Goal: Task Accomplishment & Management: Manage account settings

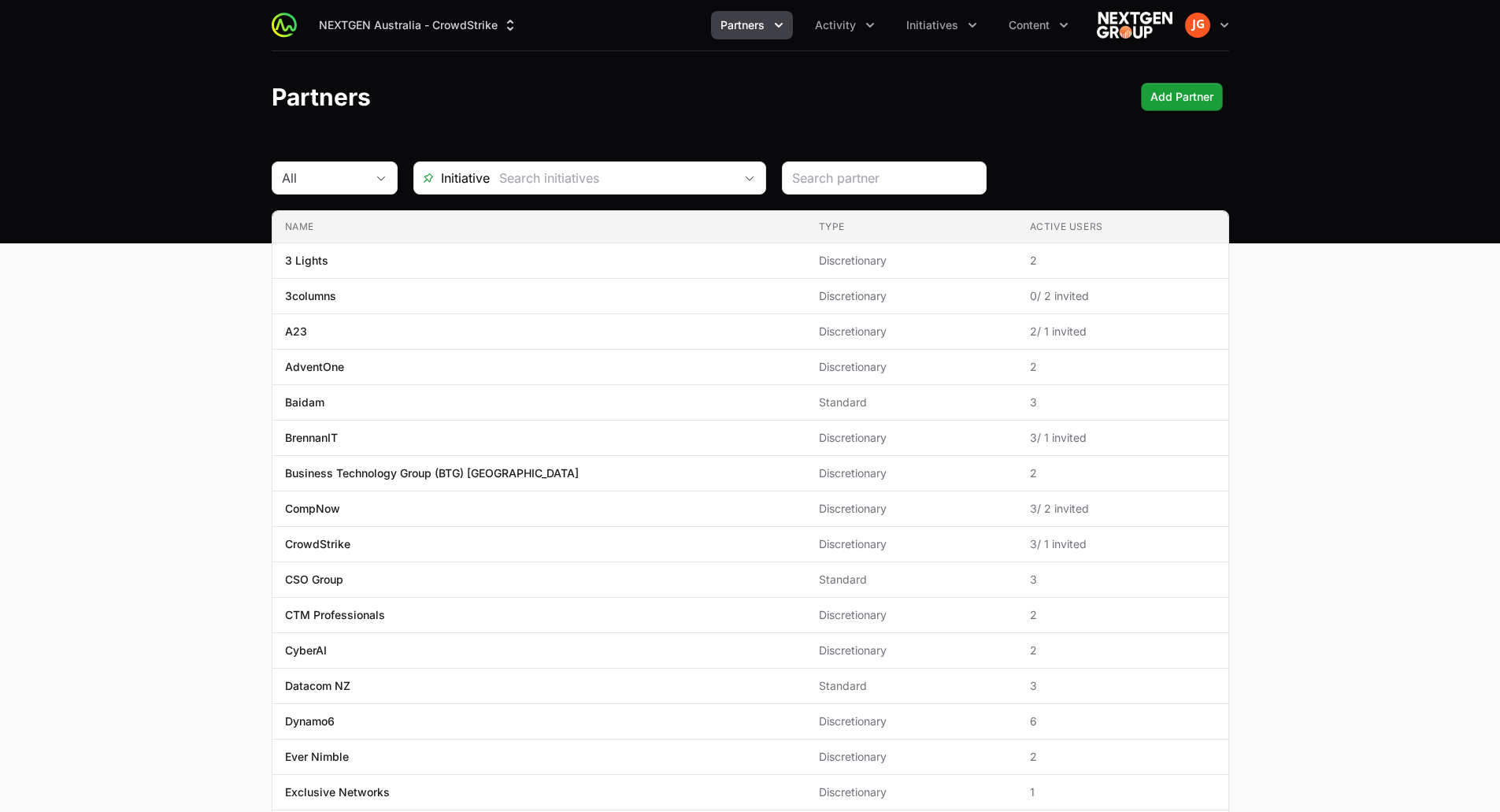
click at [768, 30] on button "Partners" at bounding box center [751, 25] width 82 height 28
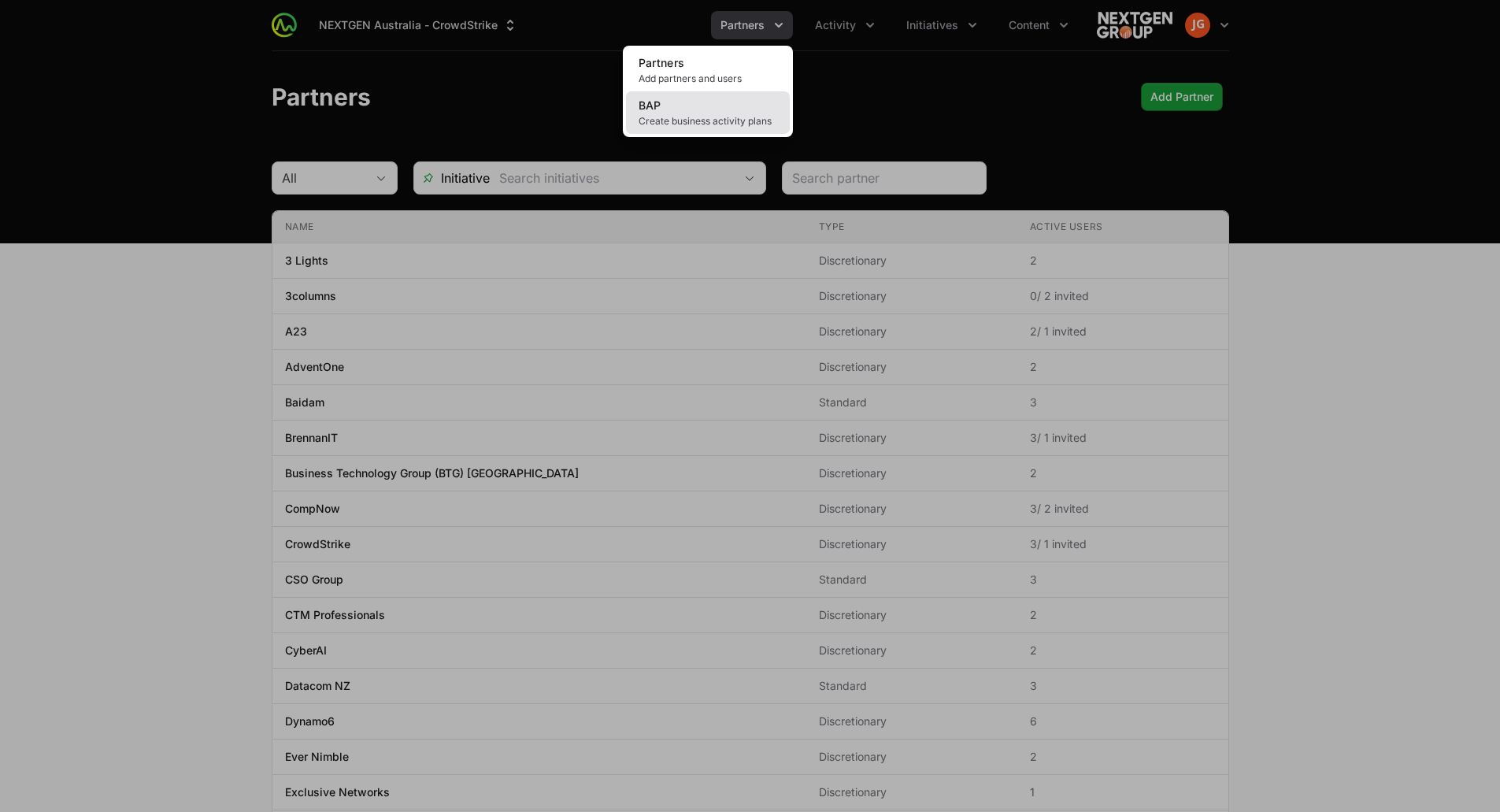
click at [731, 100] on link "BAP Create business activity plans" at bounding box center [707, 112] width 164 height 42
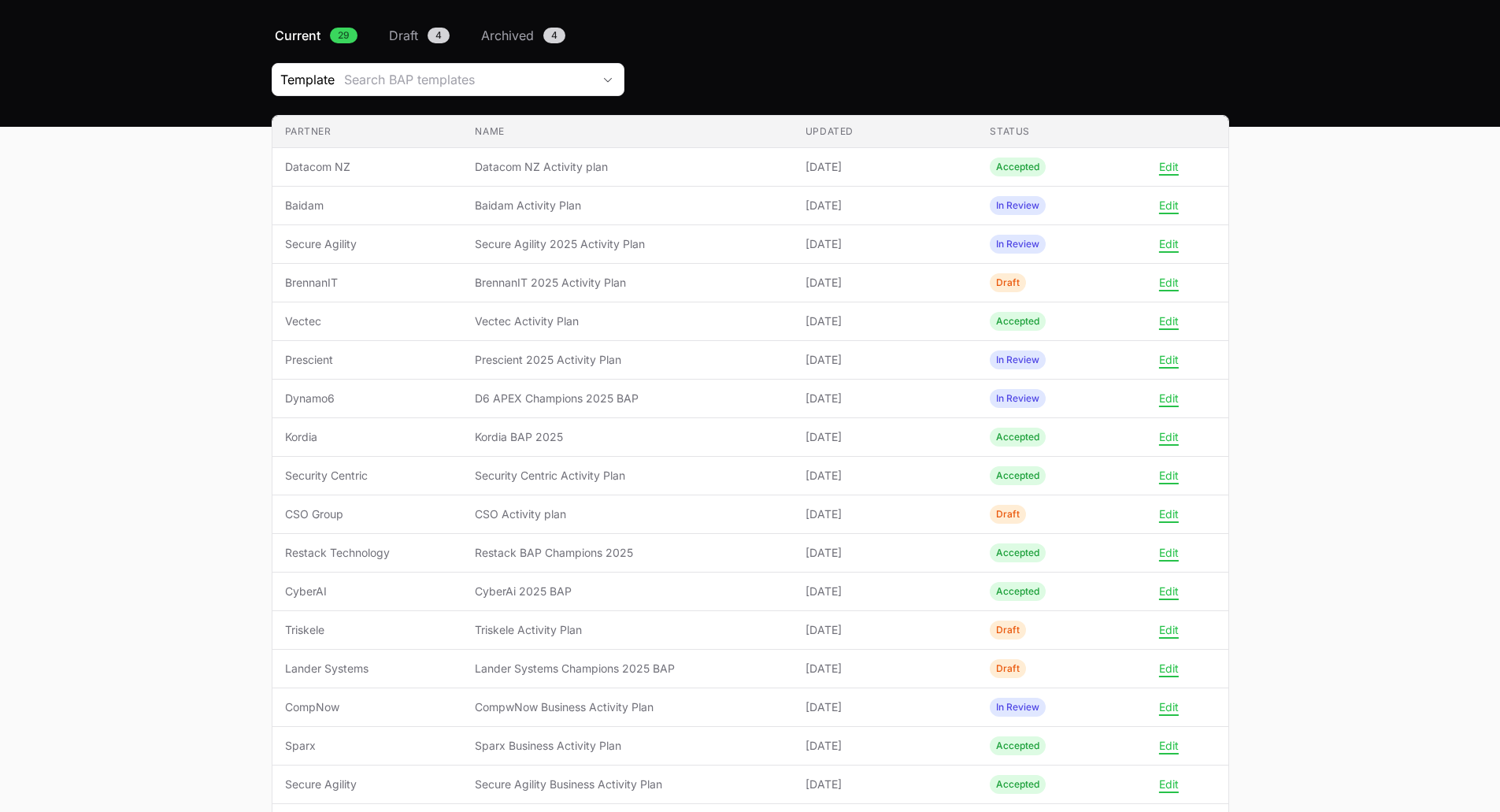
scroll to position [117, 0]
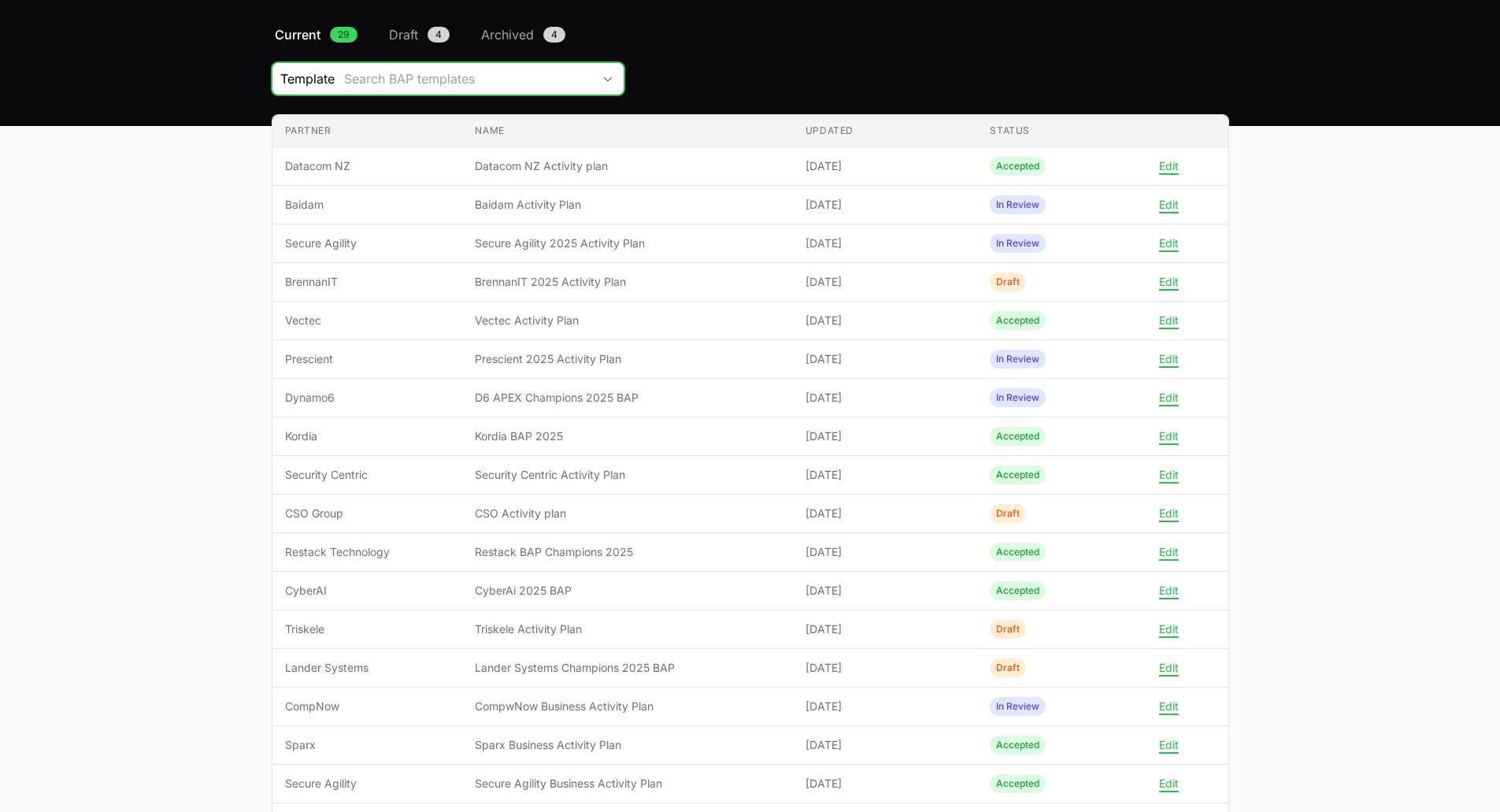
click at [493, 81] on div "Search BAP templates" at bounding box center [468, 79] width 249 height 19
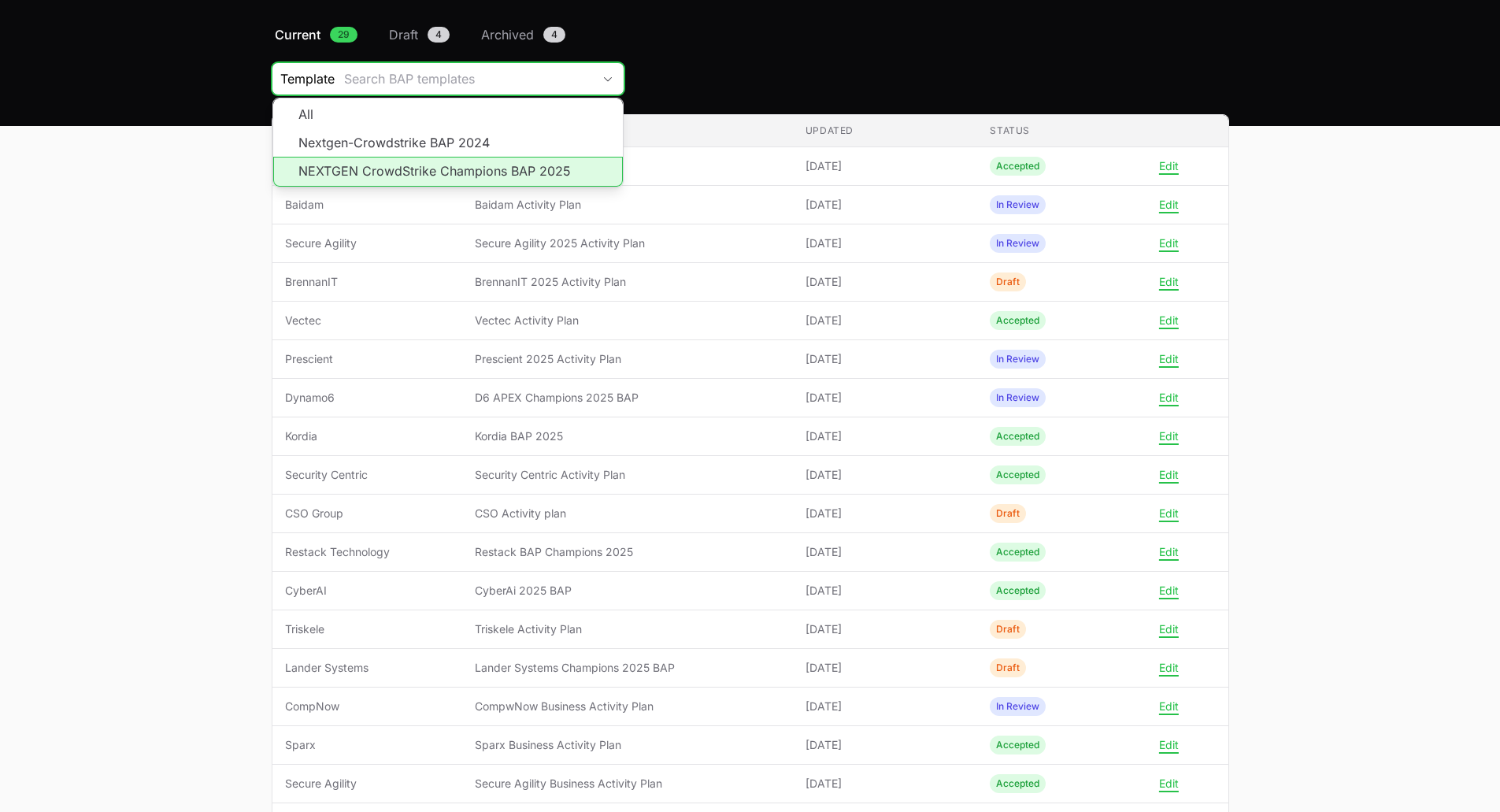
click at [469, 167] on li "NEXTGEN CrowdStrike Champions BAP 2025" at bounding box center [448, 172] width 350 height 29
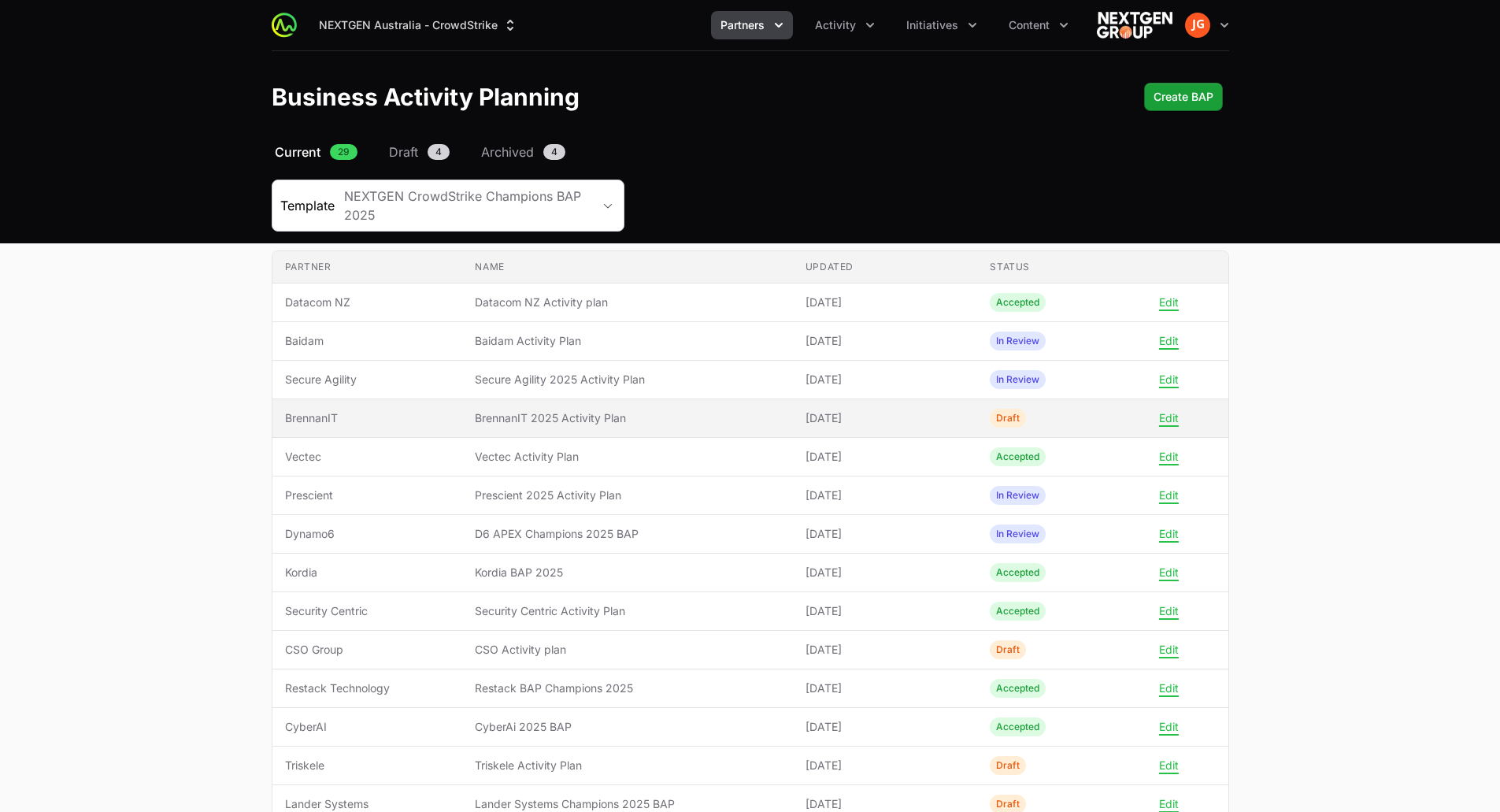
click at [299, 411] on span "BrennanIT" at bounding box center [367, 418] width 165 height 16
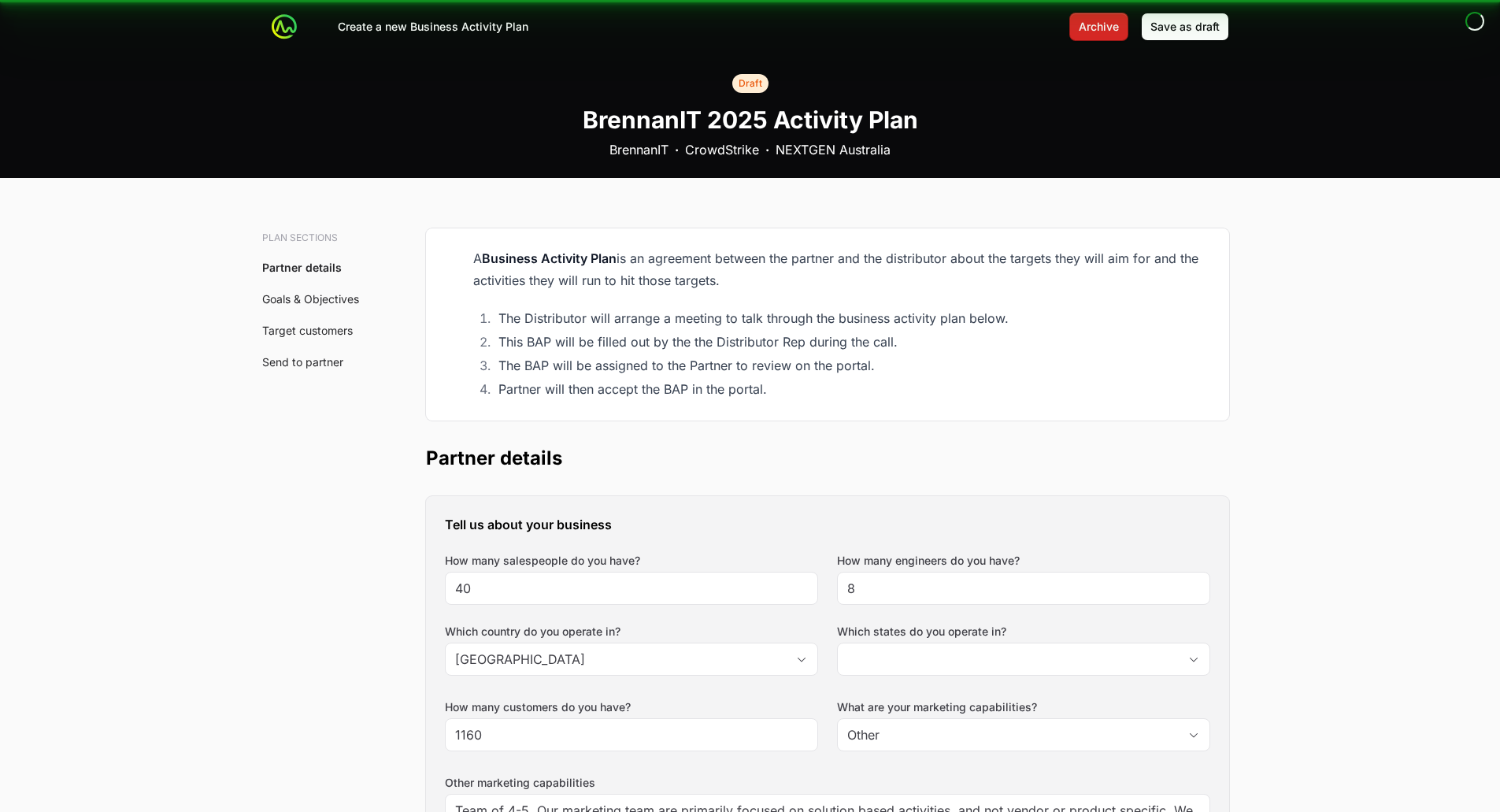
type input "[GEOGRAPHIC_DATA], [GEOGRAPHIC_DATA], [GEOGRAPHIC_DATA], [GEOGRAPHIC_DATA], [GE…"
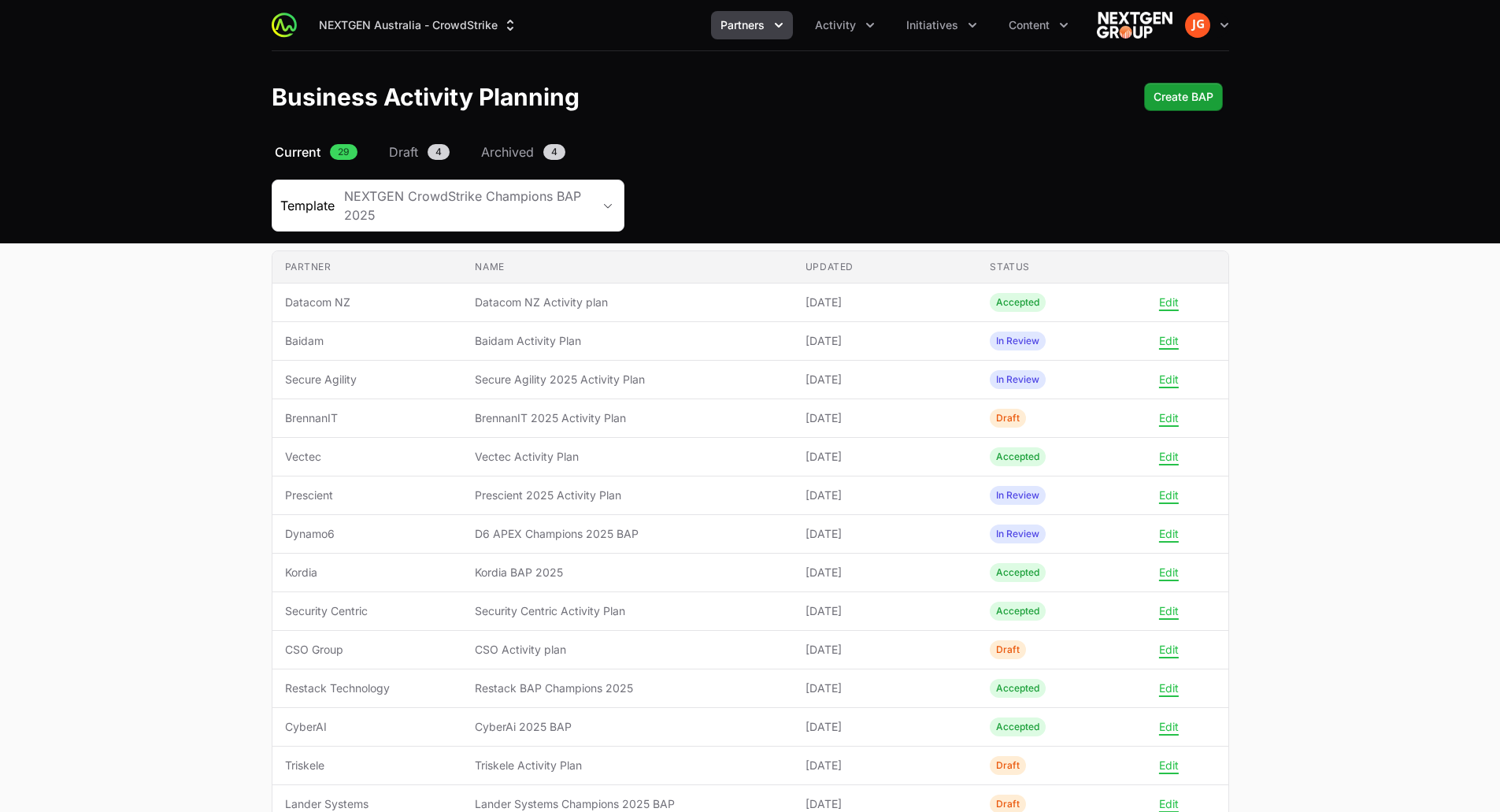
click at [781, 29] on icon "Partners menu" at bounding box center [779, 26] width 16 height 16
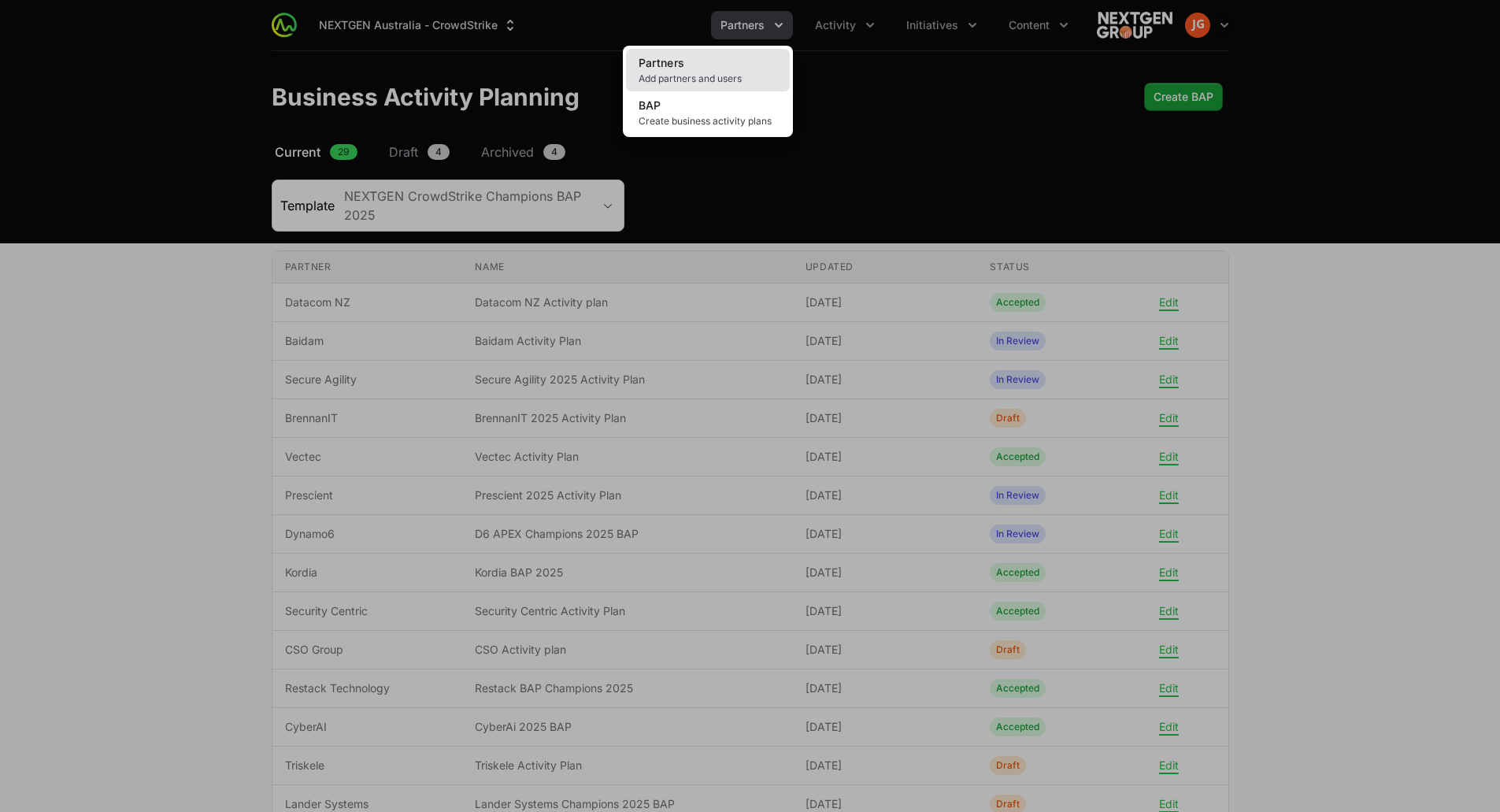
click at [749, 66] on link "Partners Add partners and users" at bounding box center [707, 70] width 164 height 42
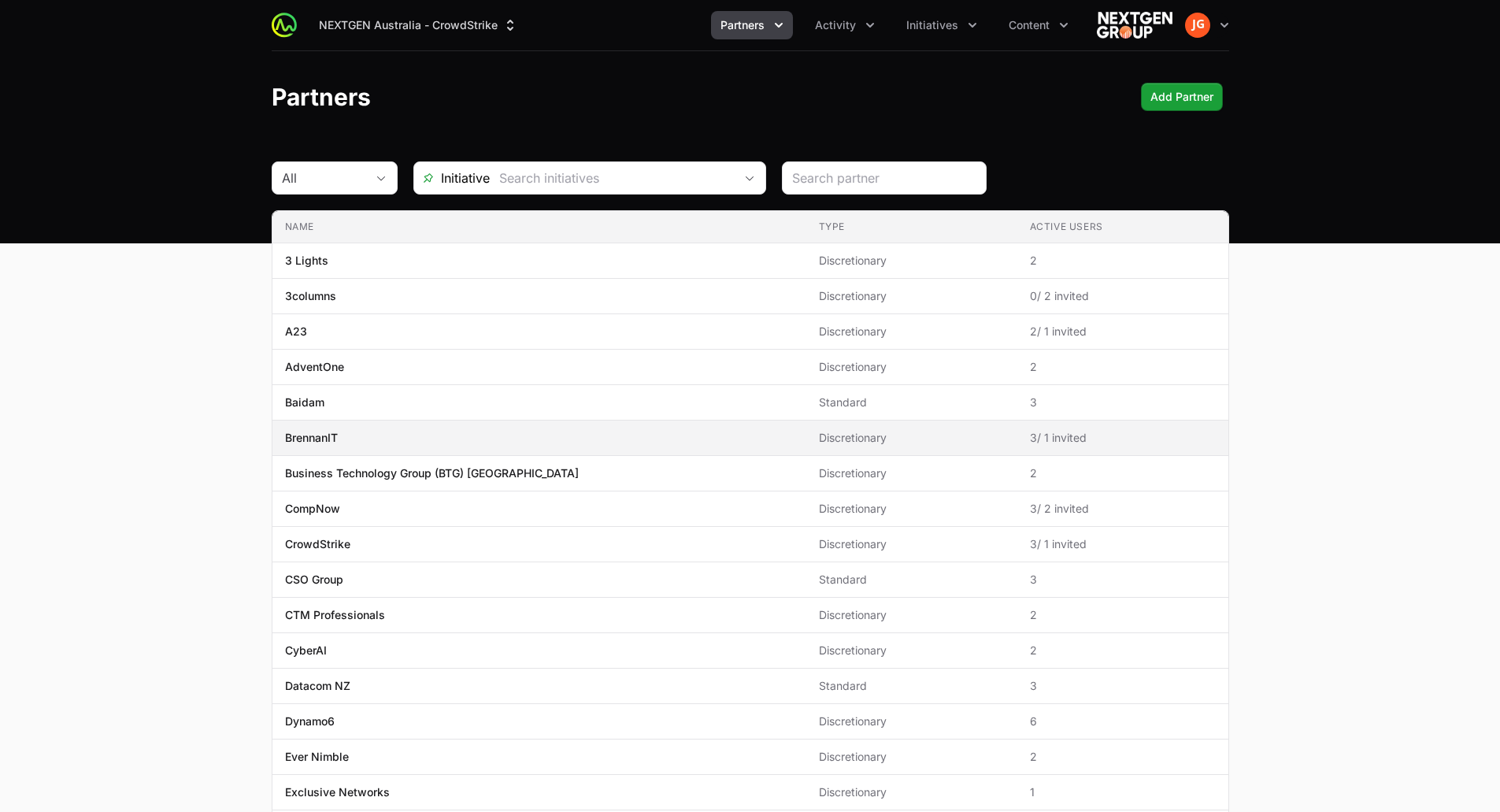
click at [343, 442] on span "BrennanIT" at bounding box center [539, 438] width 509 height 16
